Goal: Task Accomplishment & Management: Manage account settings

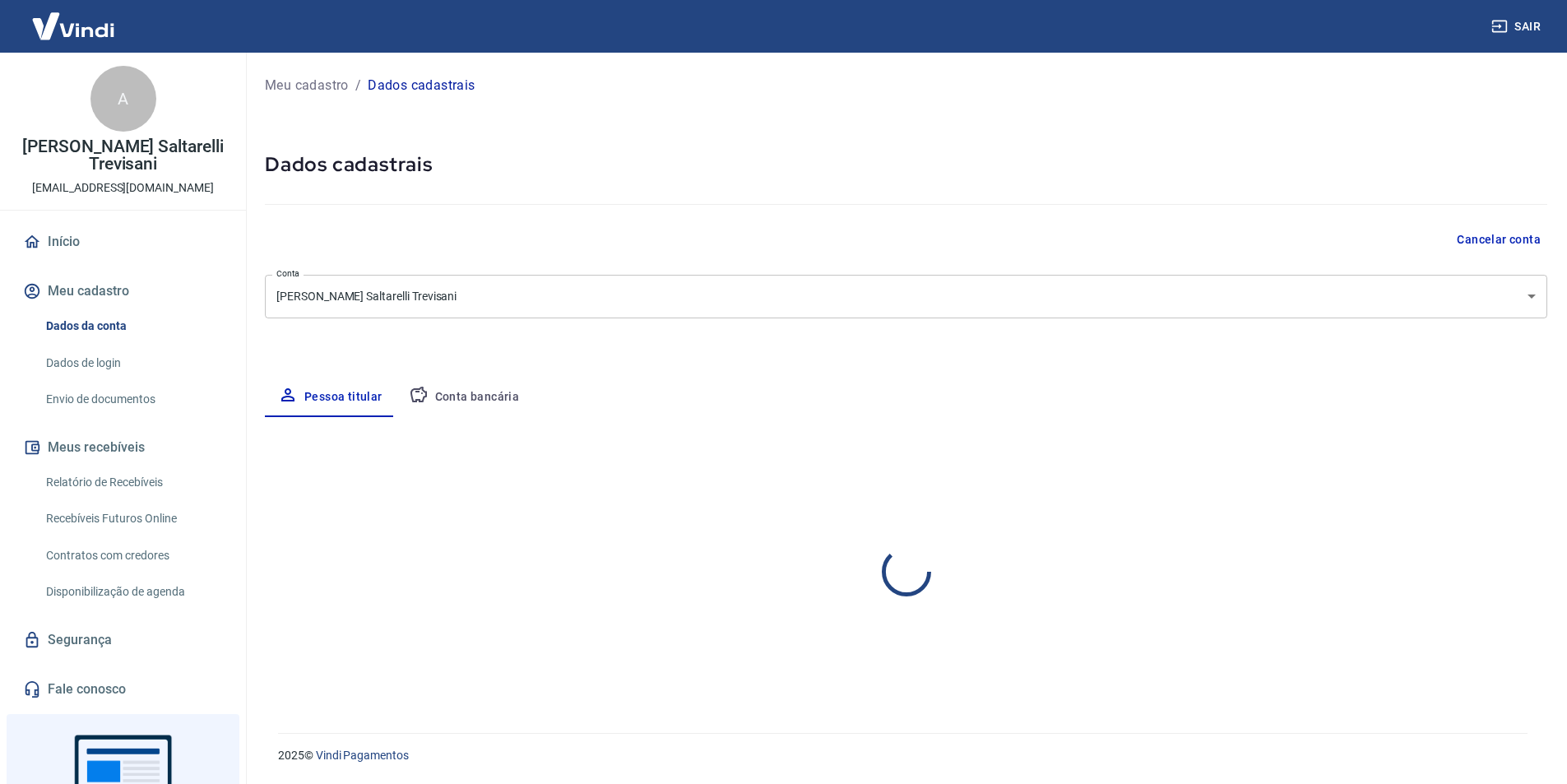
select select "SP"
select select "business"
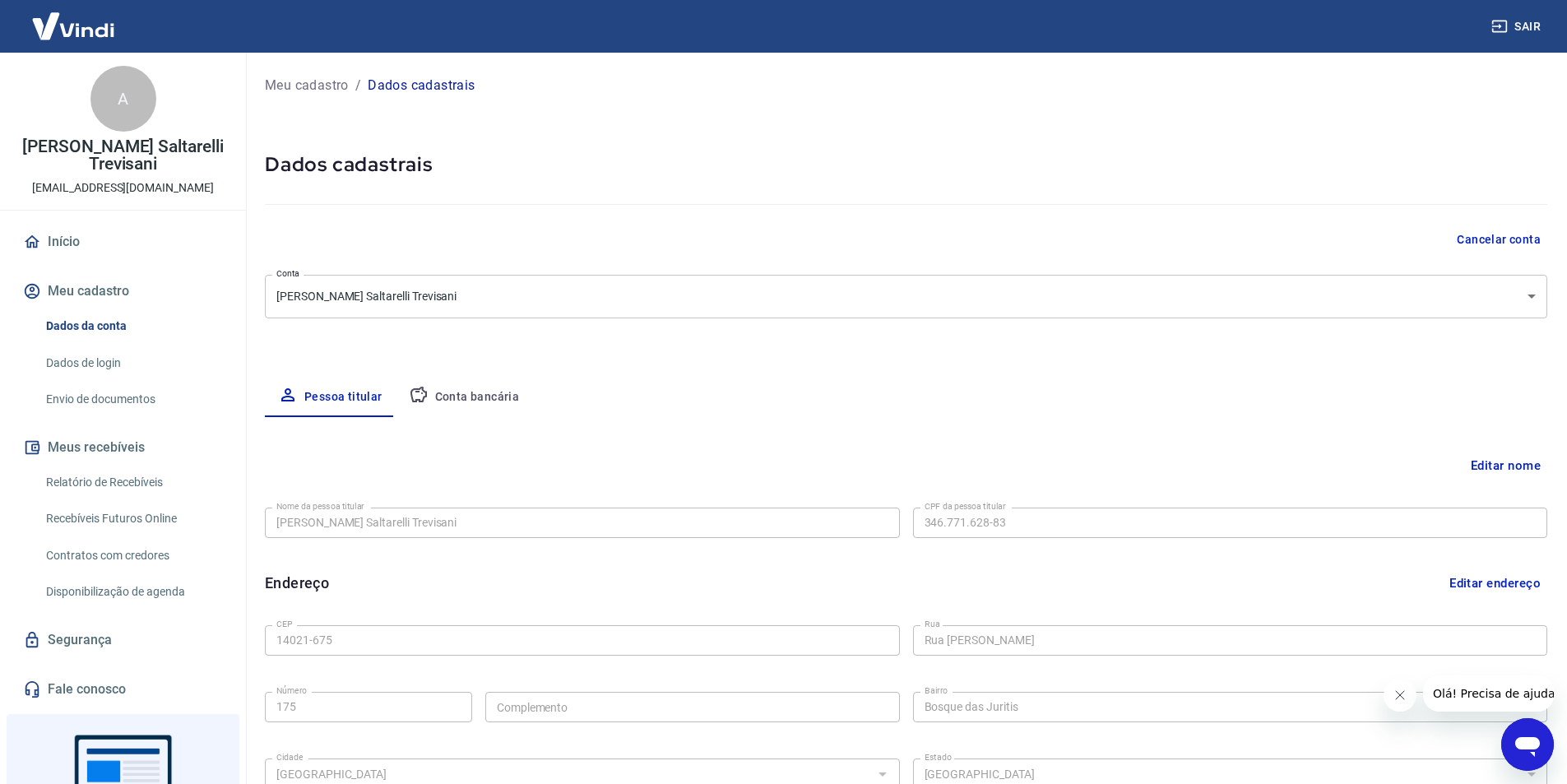
click at [518, 396] on button "Conta bancária" at bounding box center [464, 397] width 138 height 40
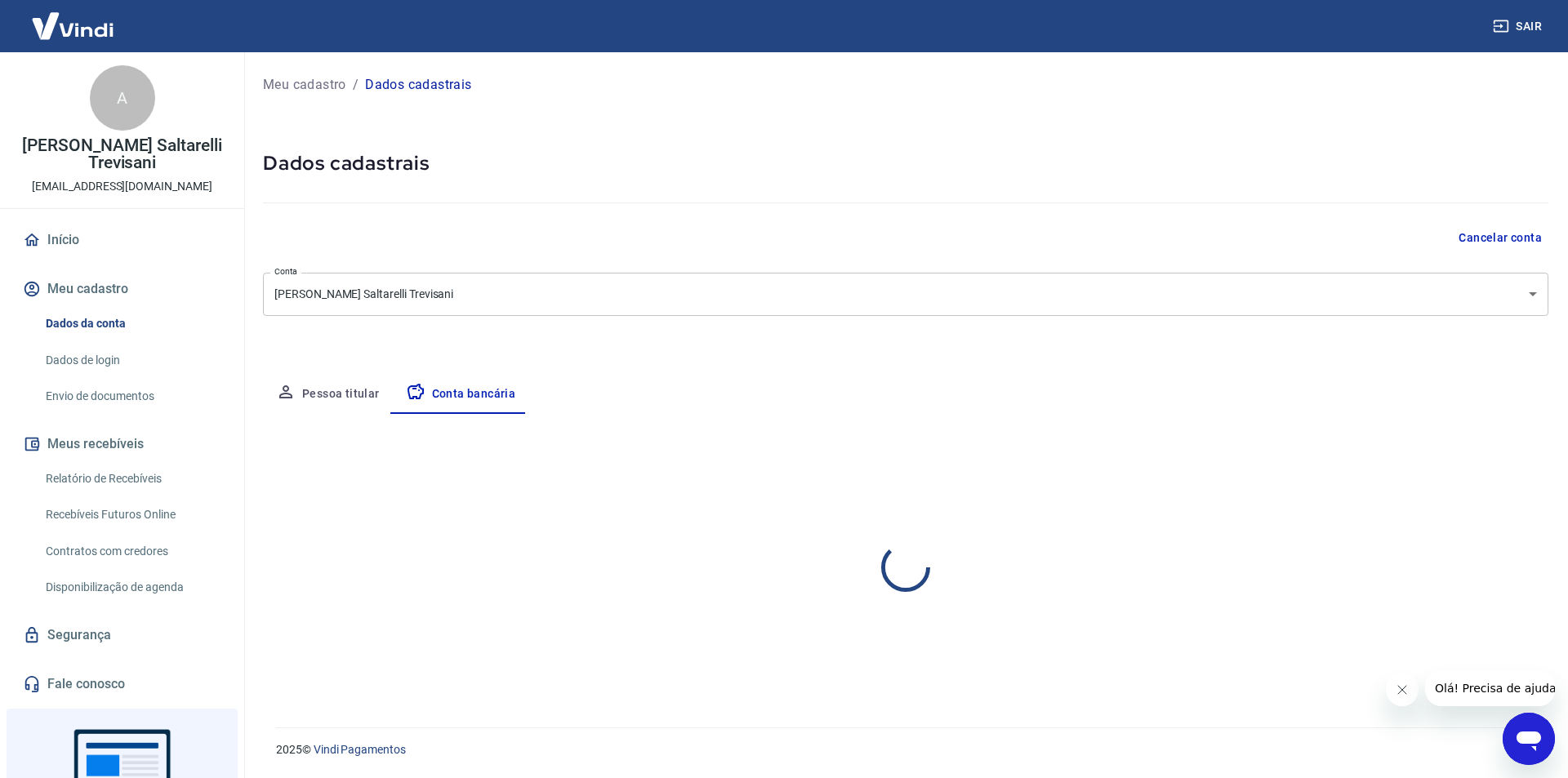
select select "1"
click at [851, 431] on div "Editar conta bancária Banco 341 - ITAÚ UNIBANCO S.A. Banco Tipo de conta Conta …" at bounding box center [905, 550] width 1285 height 274
click at [851, 409] on div "Pessoa titular Conta bancária" at bounding box center [905, 394] width 1285 height 39
click at [607, 227] on div "Cancelar conta" at bounding box center [905, 237] width 1285 height 30
drag, startPoint x: 498, startPoint y: 185, endPoint x: 243, endPoint y: 171, distance: 255.4
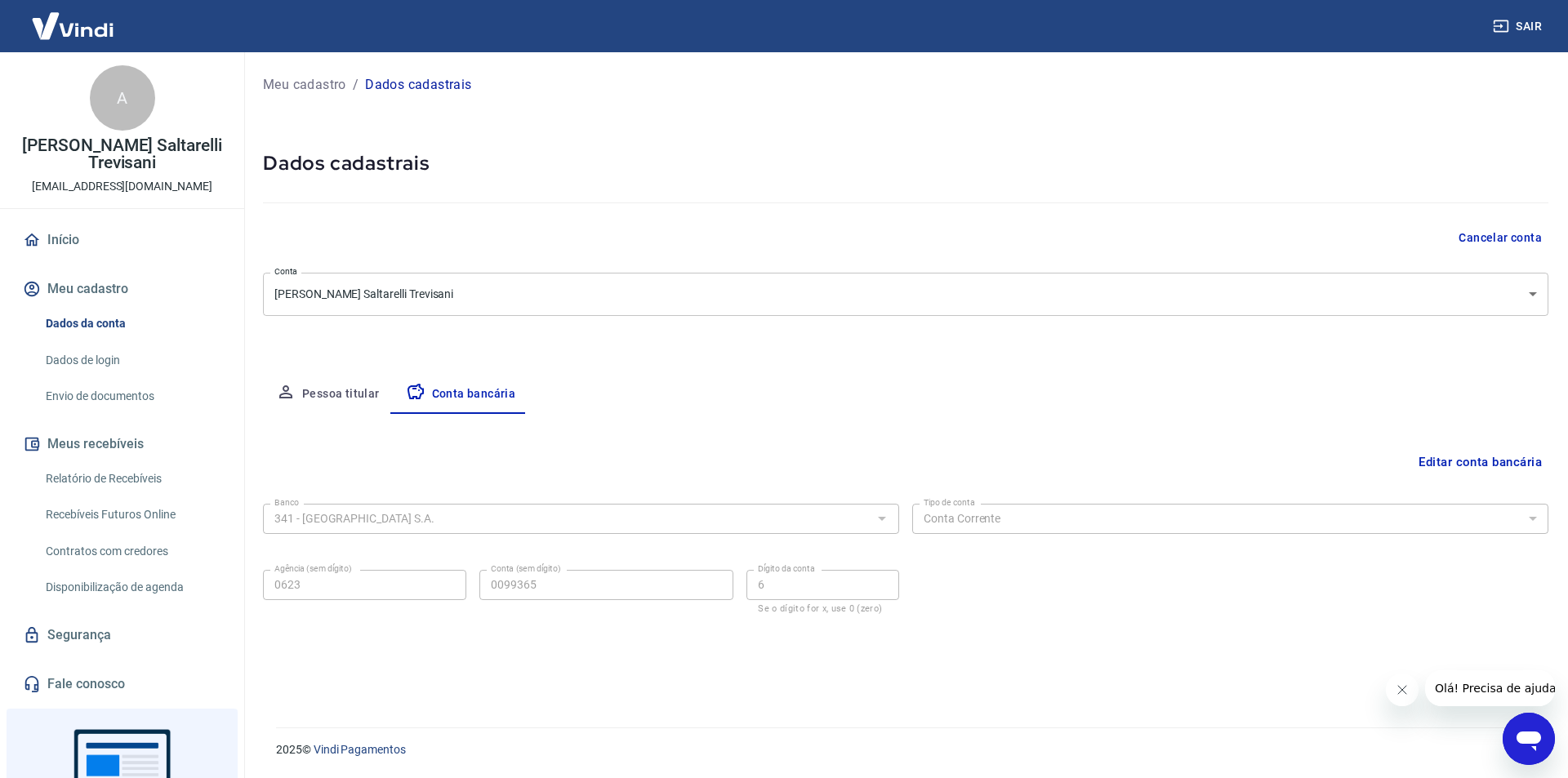
click at [491, 183] on div at bounding box center [905, 199] width 1285 height 47
click at [106, 248] on link "Início" at bounding box center [121, 239] width 204 height 36
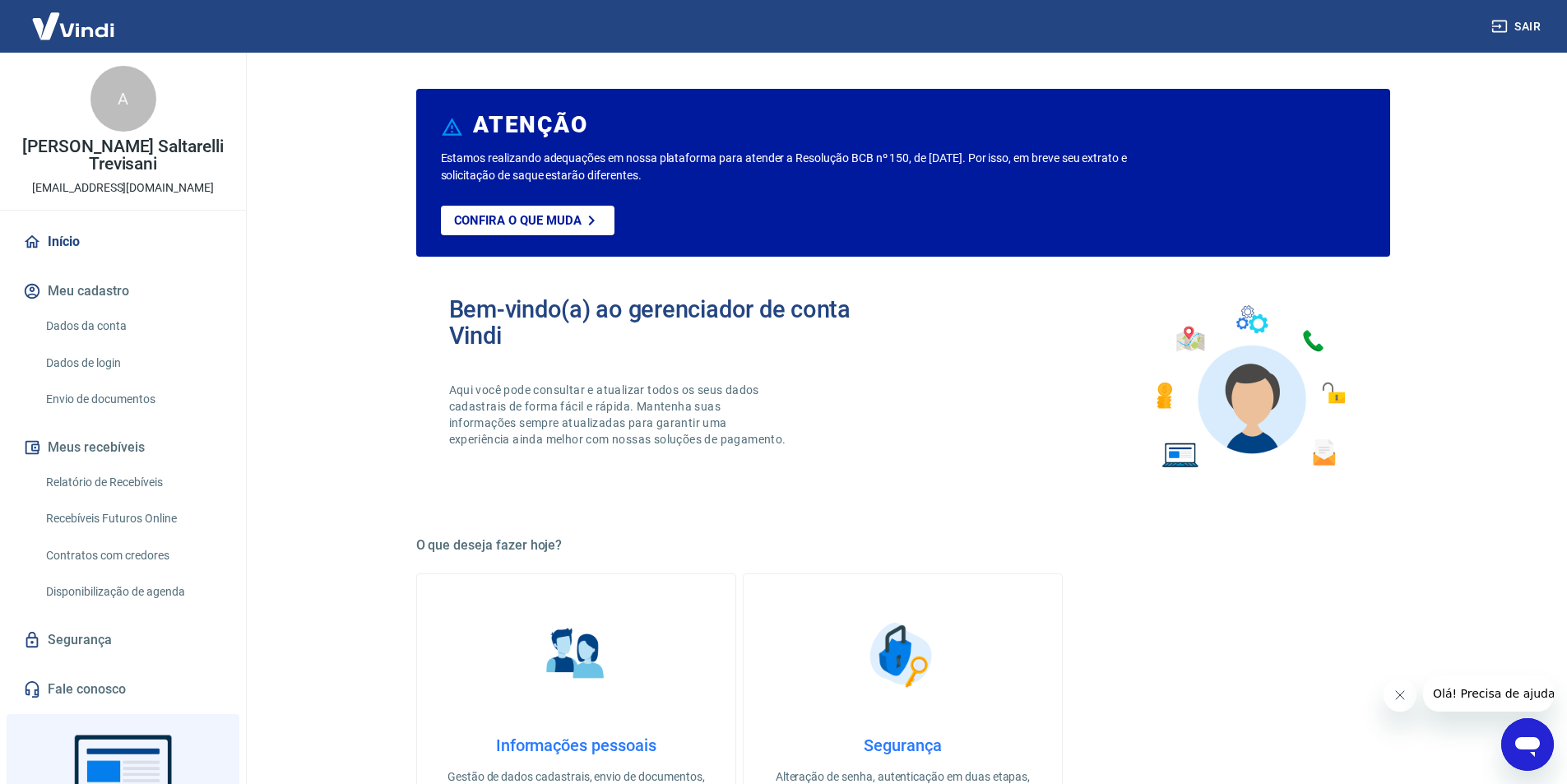
click at [796, 300] on h2 "Bem-vindo(a) ao gerenciador de conta Vindi" at bounding box center [675, 322] width 454 height 53
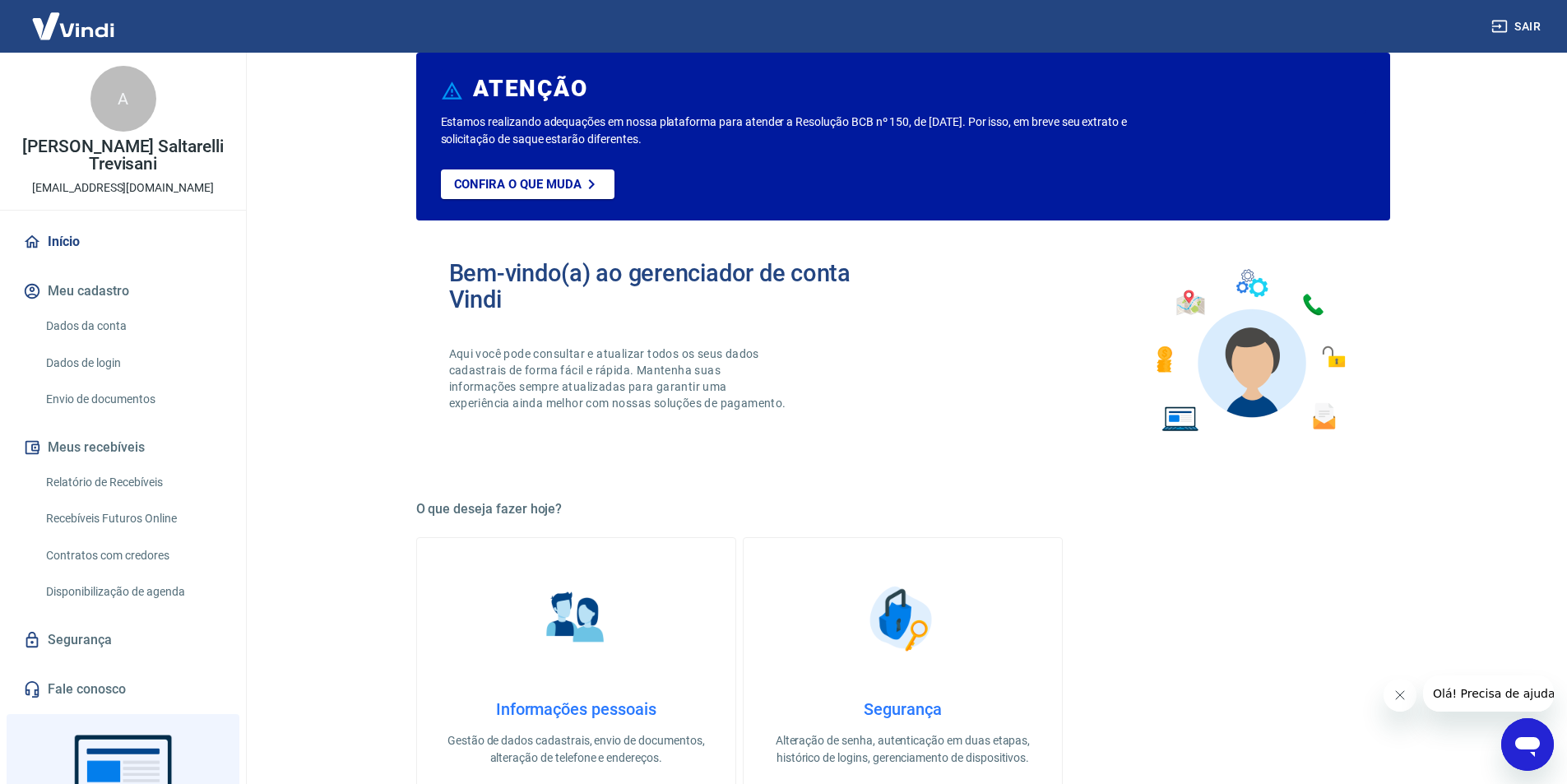
scroll to position [247, 0]
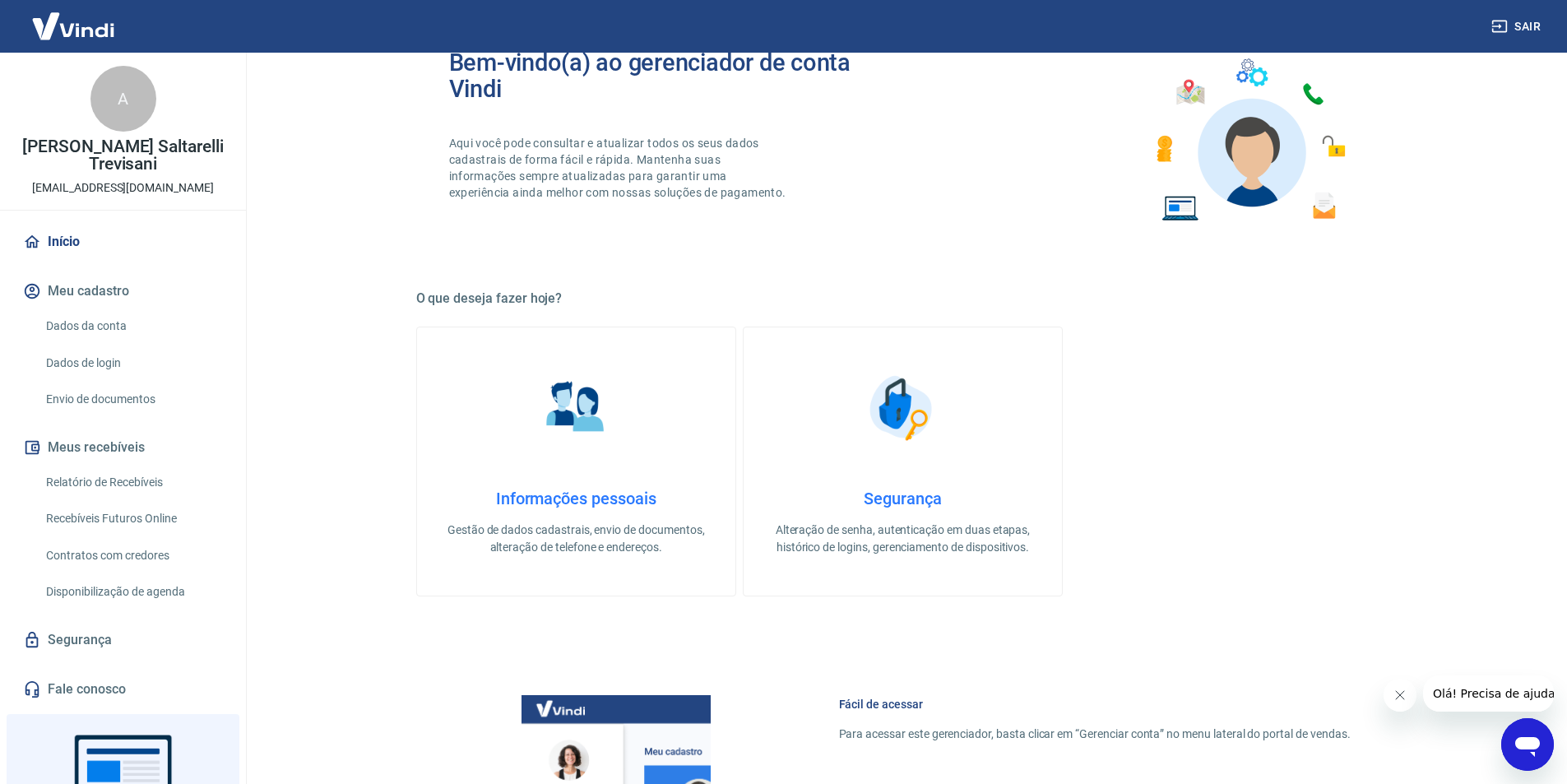
drag, startPoint x: 2804, startPoint y: 1378, endPoint x: 1413, endPoint y: 696, distance: 1549.2
click at [1402, 694] on icon "Fechar mensagem da empresa" at bounding box center [1399, 694] width 13 height 13
click at [1519, 736] on icon "Abrir janela de mensagens" at bounding box center [1527, 744] width 30 height 30
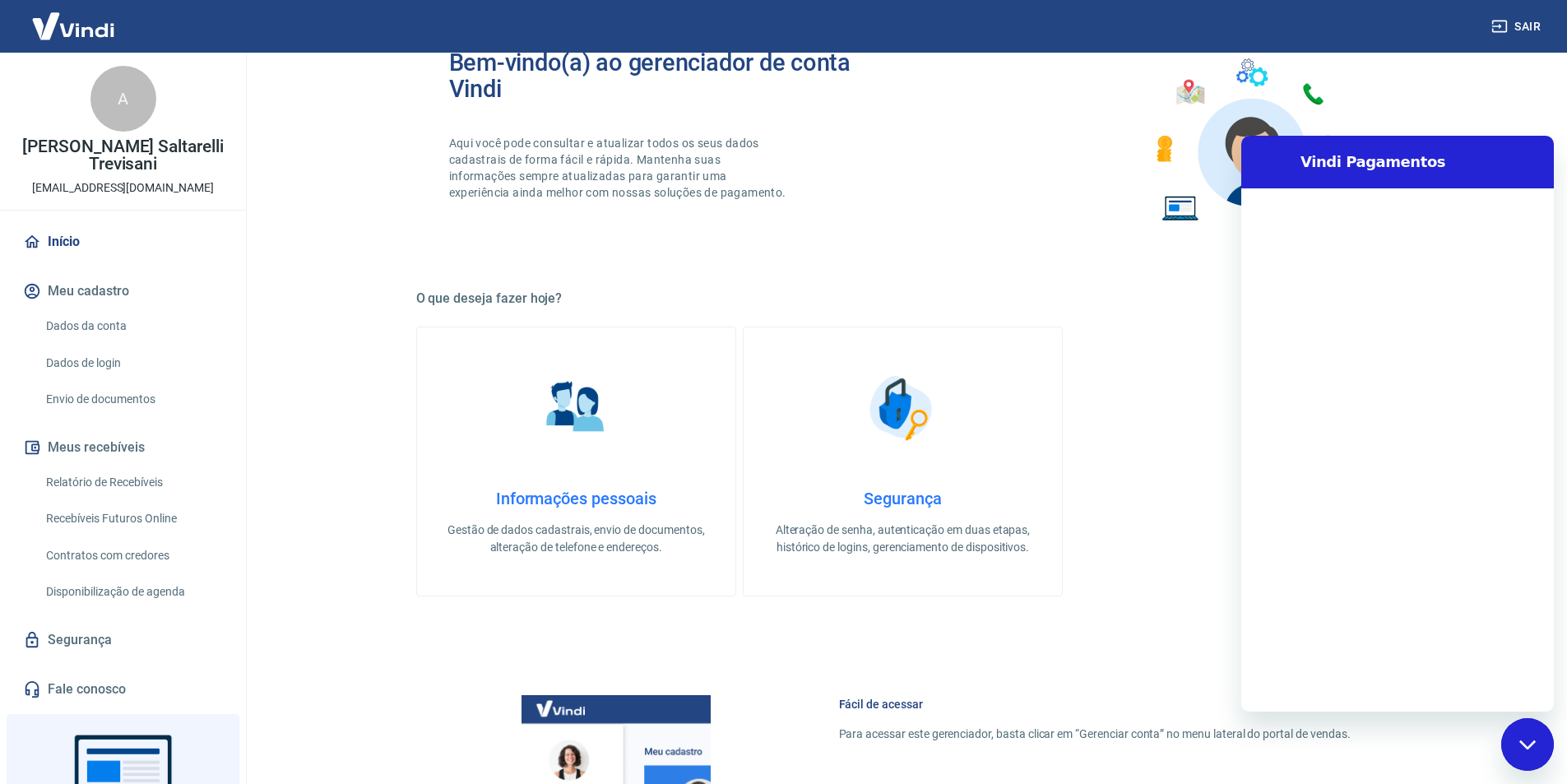
scroll to position [0, 0]
click at [1036, 168] on div "Bem-vindo(a) ao gerenciador de conta Vindi Aqui você pode consultar e atualizar…" at bounding box center [904, 140] width 974 height 235
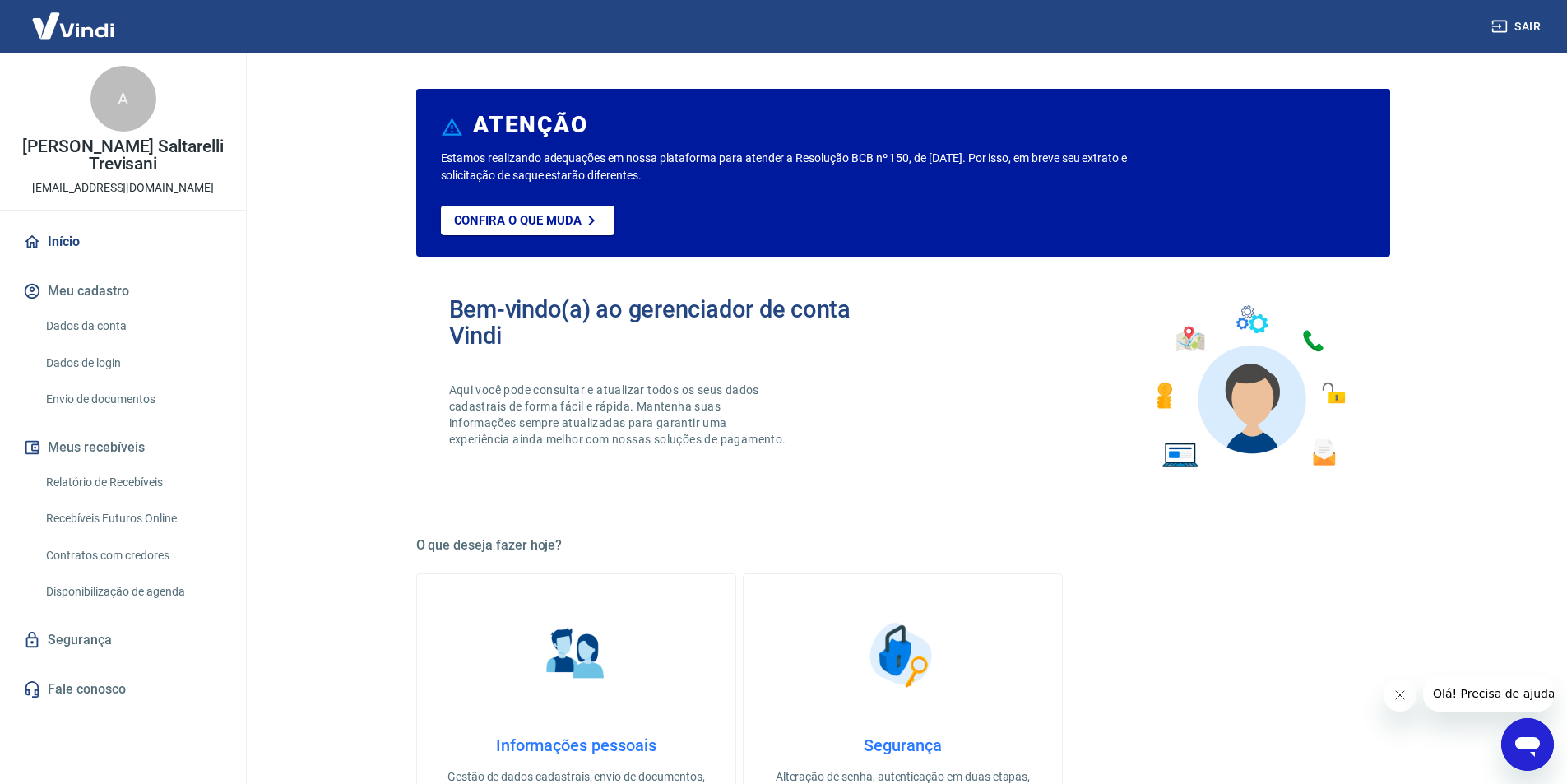
click at [1532, 31] on button "Sair" at bounding box center [1518, 26] width 59 height 30
